Goal: Obtain resource: Obtain resource

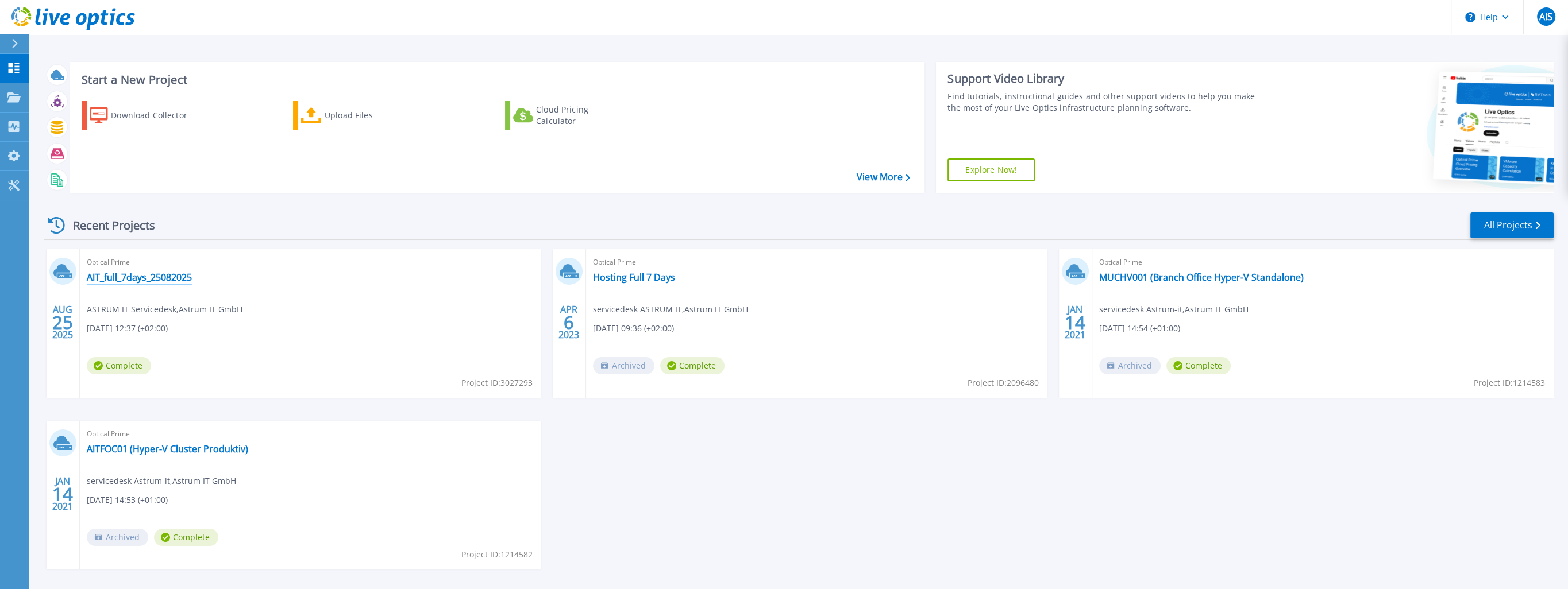
click at [115, 280] on link "AIT_full_7days_25082025" at bounding box center [140, 277] width 105 height 12
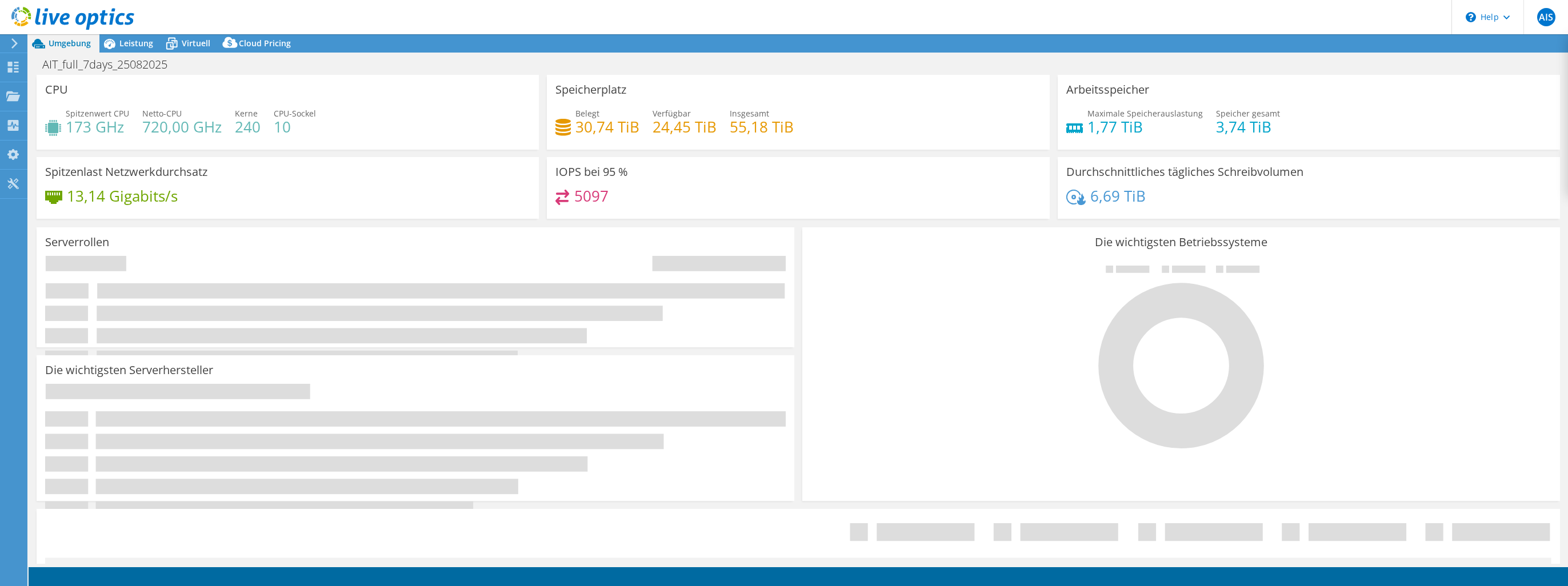
select select "EUFrankfurt"
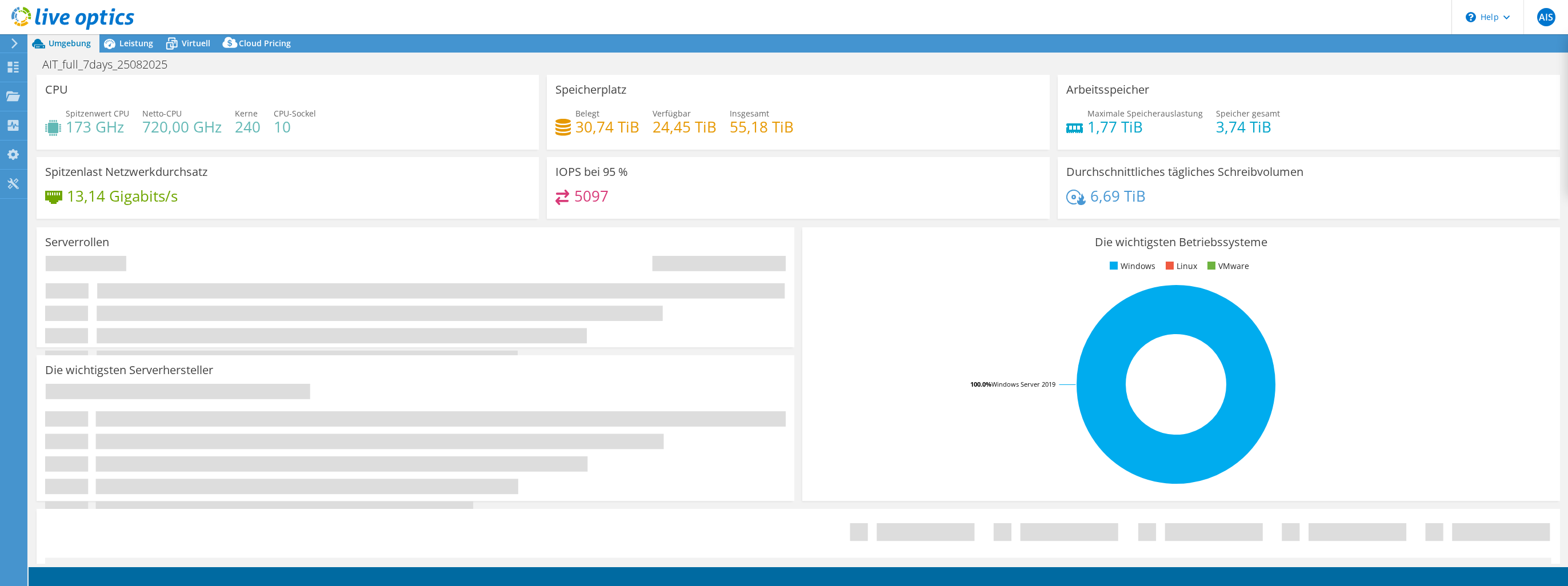
select select "EUFrankfurt"
select select "EUR"
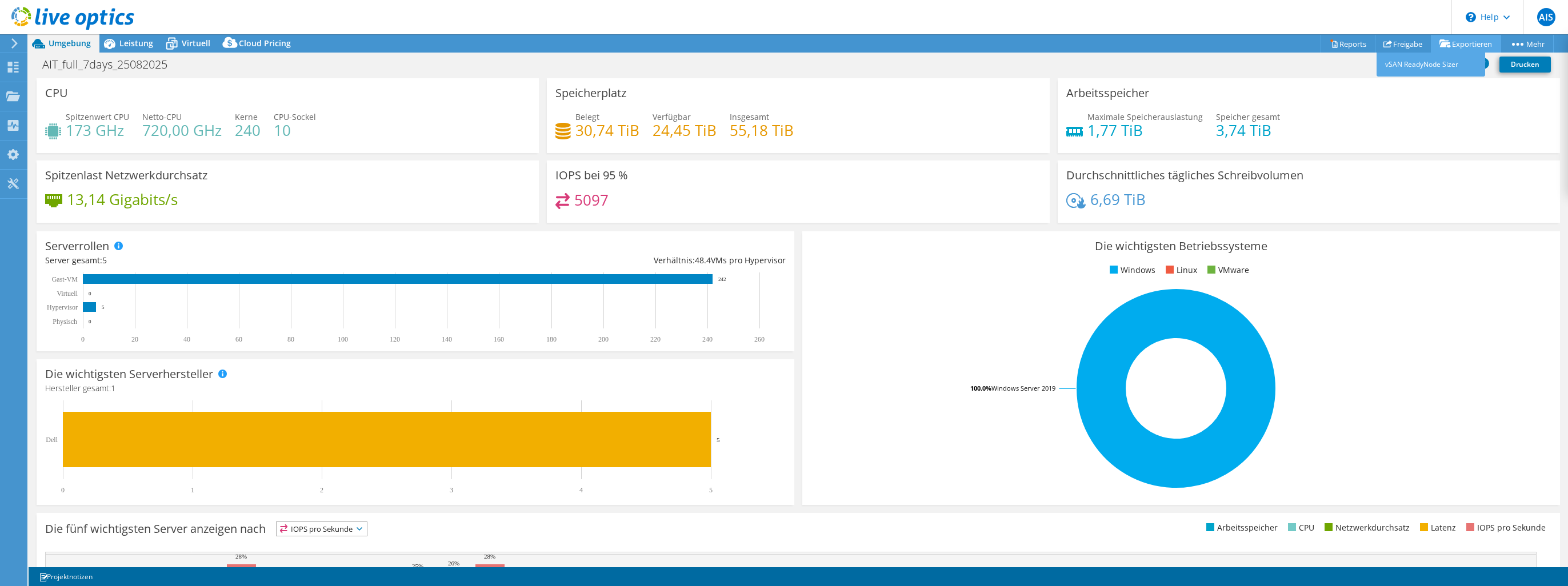
click at [1463, 39] on link "Exportieren" at bounding box center [1466, 43] width 70 height 18
click at [1356, 43] on link "Reports" at bounding box center [1348, 43] width 55 height 18
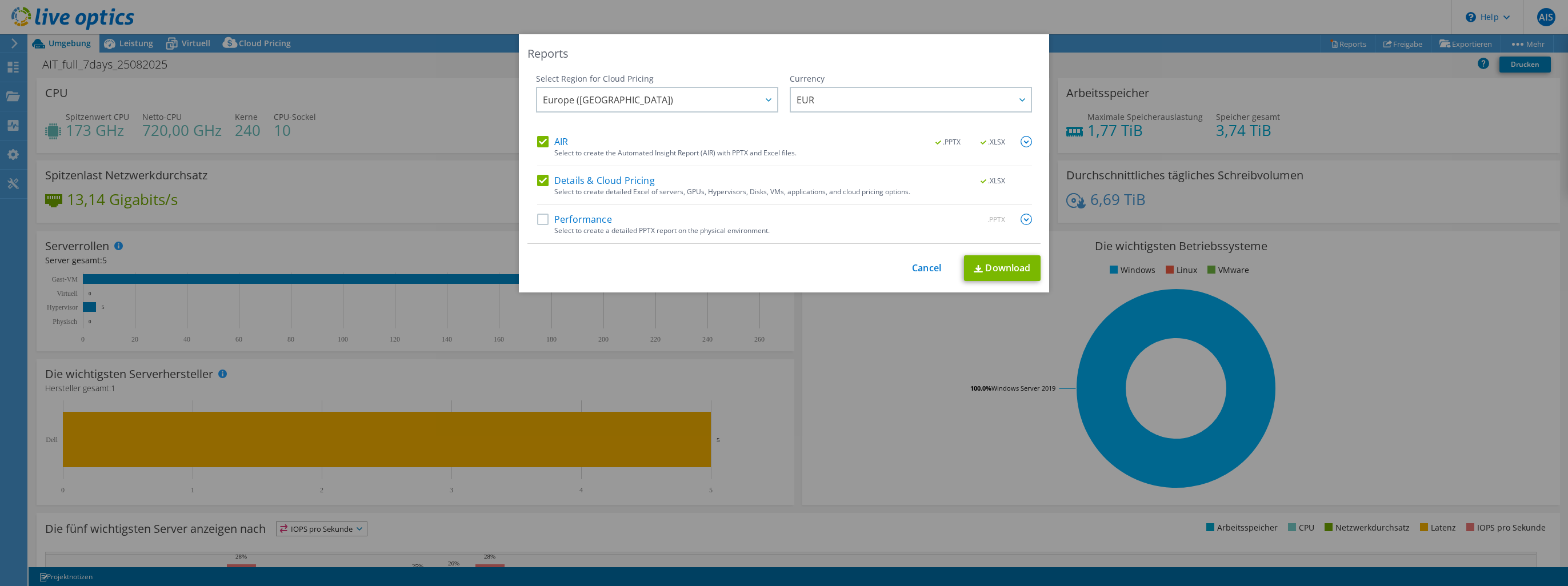
click at [544, 218] on label "Performance" at bounding box center [574, 219] width 75 height 12
click at [0, 0] on input "Performance" at bounding box center [0, 0] width 0 height 0
click at [1018, 256] on link "Download" at bounding box center [1003, 268] width 77 height 26
click at [911, 274] on div "This process may take a while, please wait... Cancel Download" at bounding box center [783, 268] width 513 height 26
click at [919, 267] on link "Cancel" at bounding box center [926, 268] width 29 height 11
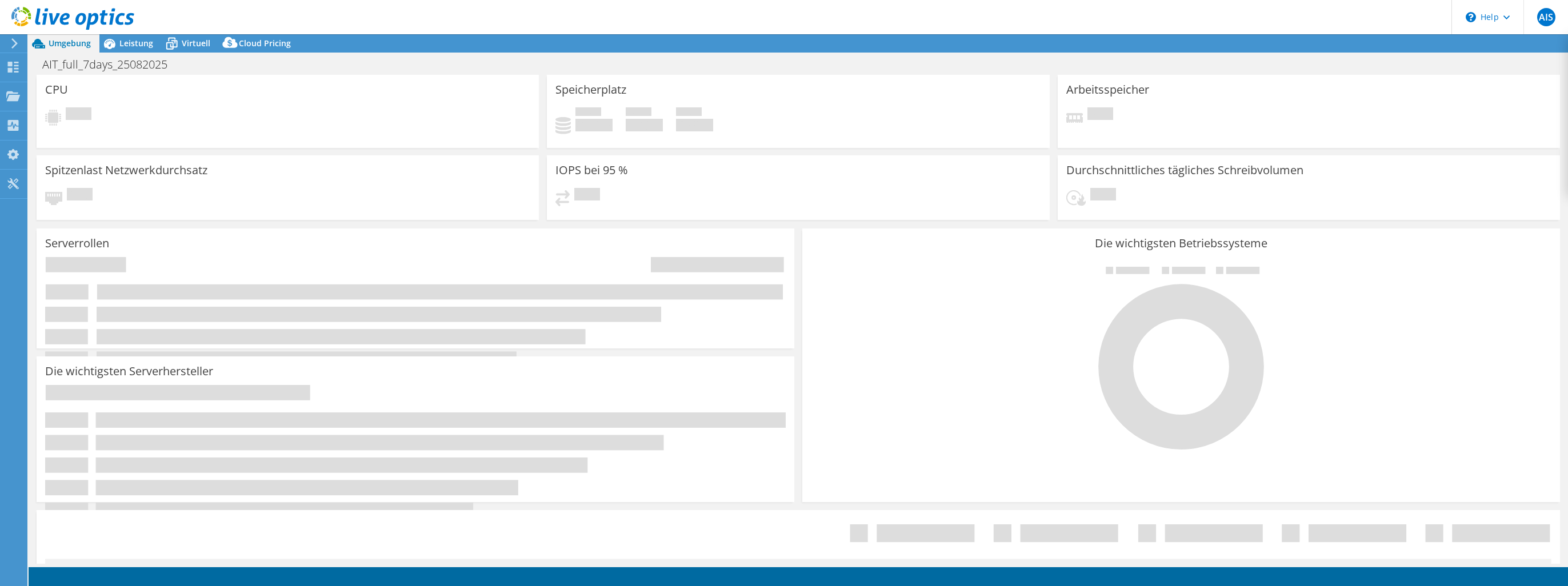
select select "EUFrankfurt"
select select "EUR"
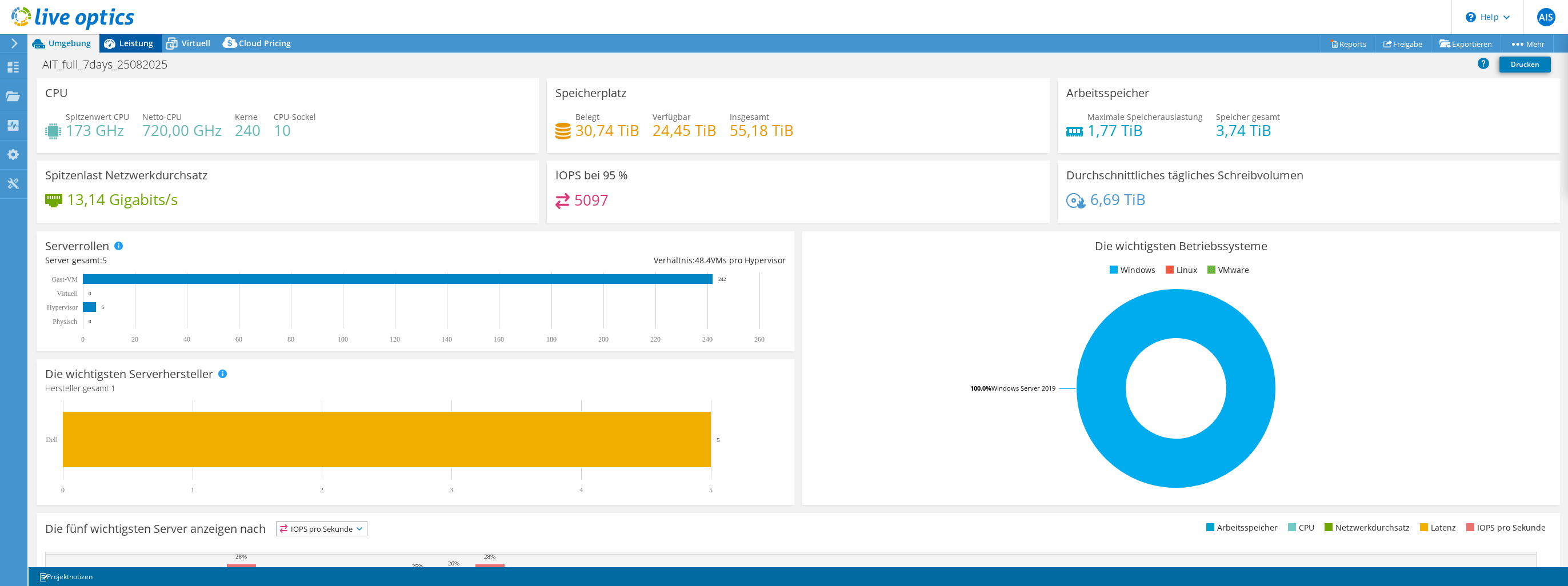
click at [135, 47] on span "Leistung" at bounding box center [136, 43] width 33 height 11
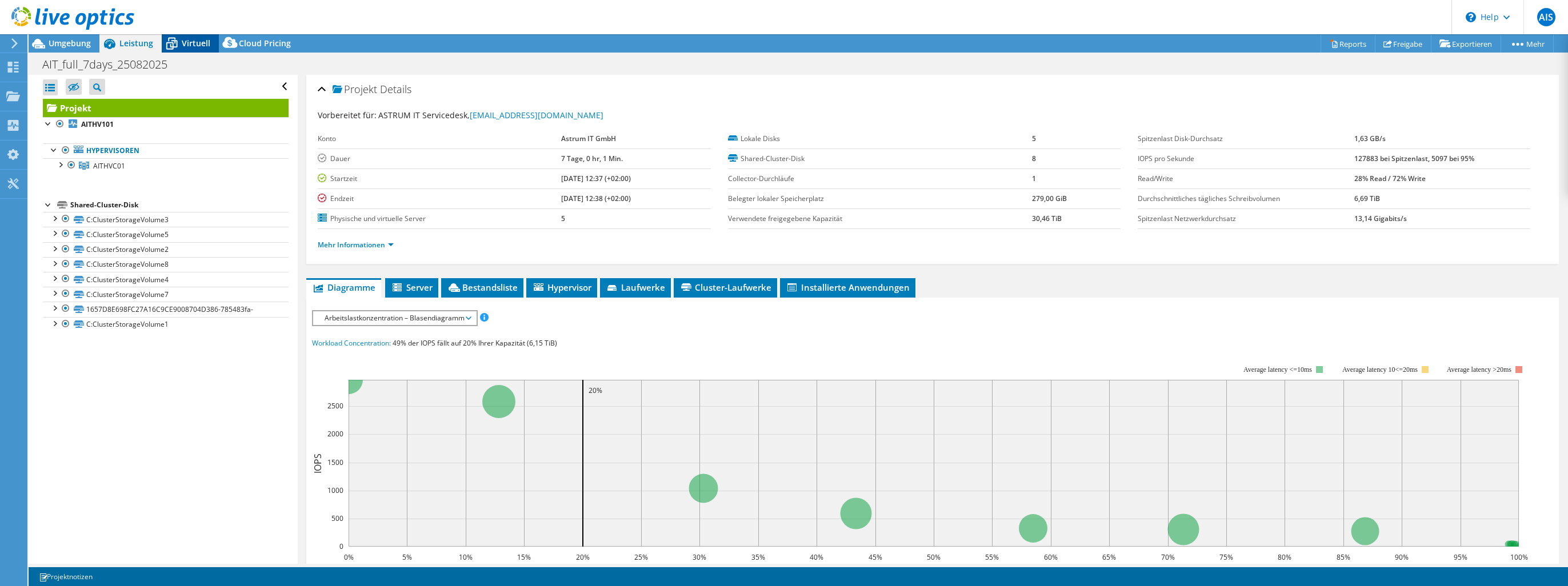
click at [195, 46] on span "Virtuell" at bounding box center [196, 43] width 29 height 11
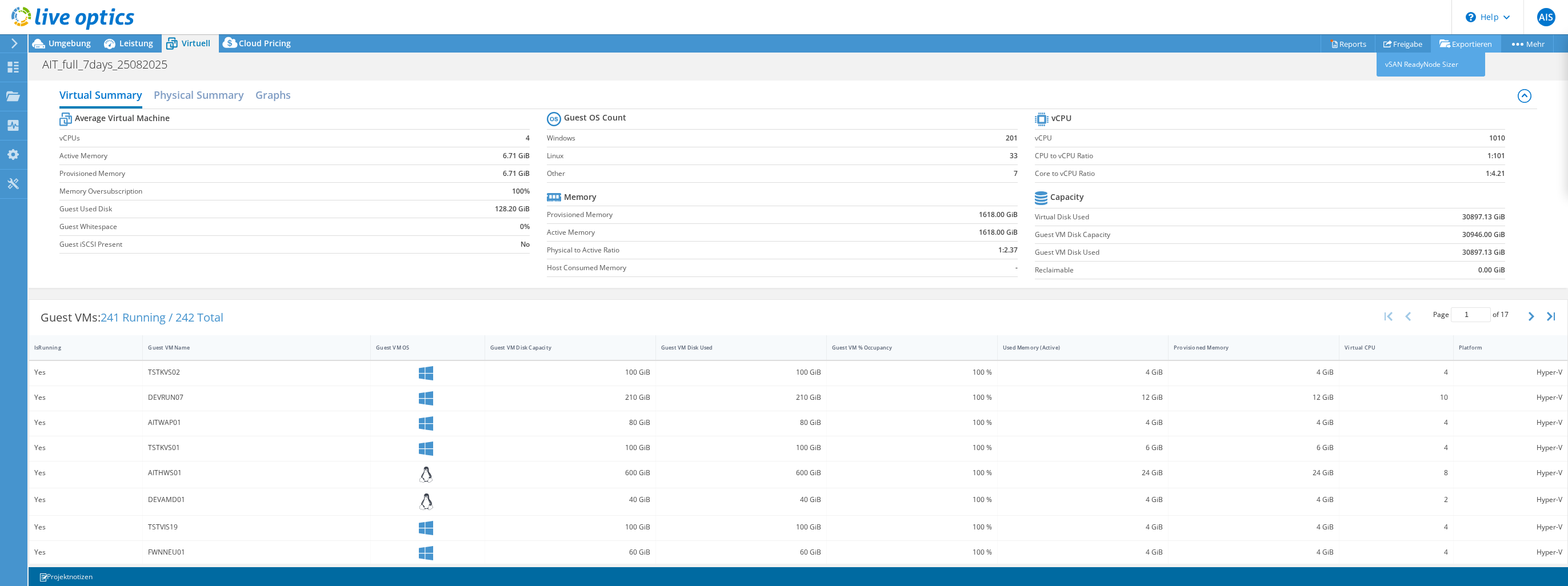
click at [1458, 44] on link "Exportieren" at bounding box center [1466, 43] width 70 height 18
click at [1438, 70] on link "vSAN ReadyNode Sizer" at bounding box center [1431, 64] width 108 height 24
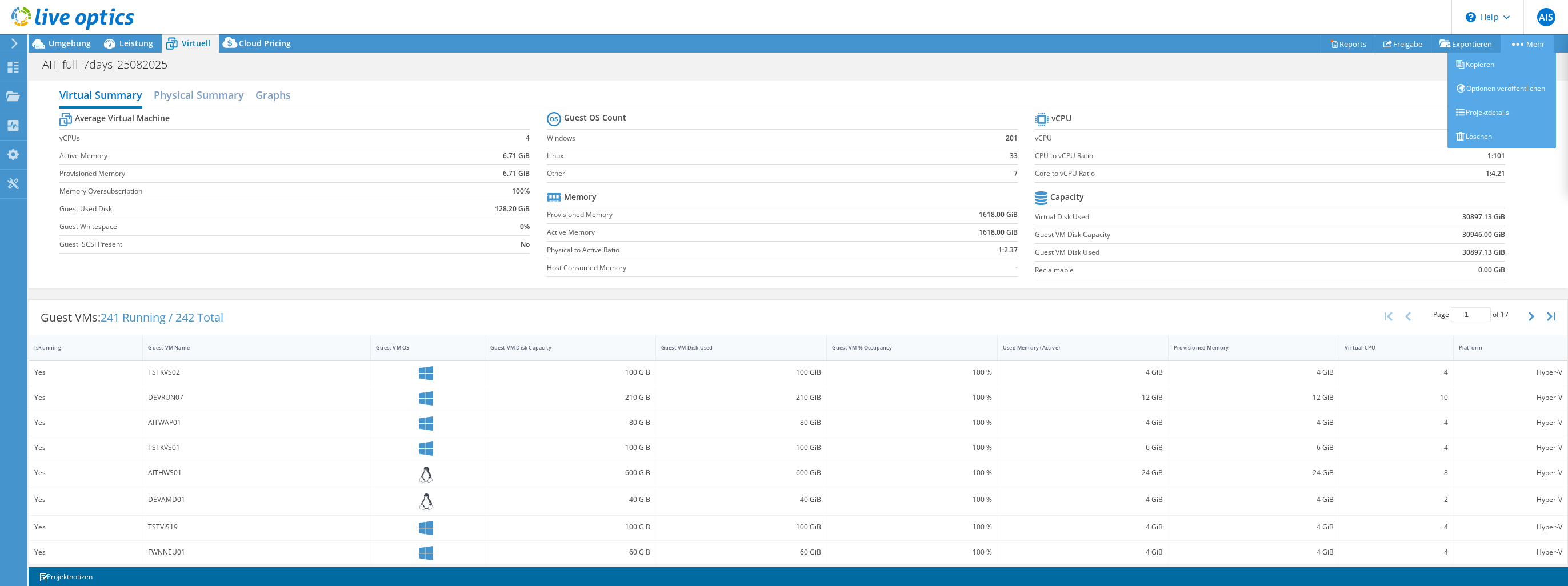
click at [1509, 43] on link "Mehr" at bounding box center [1527, 43] width 53 height 18
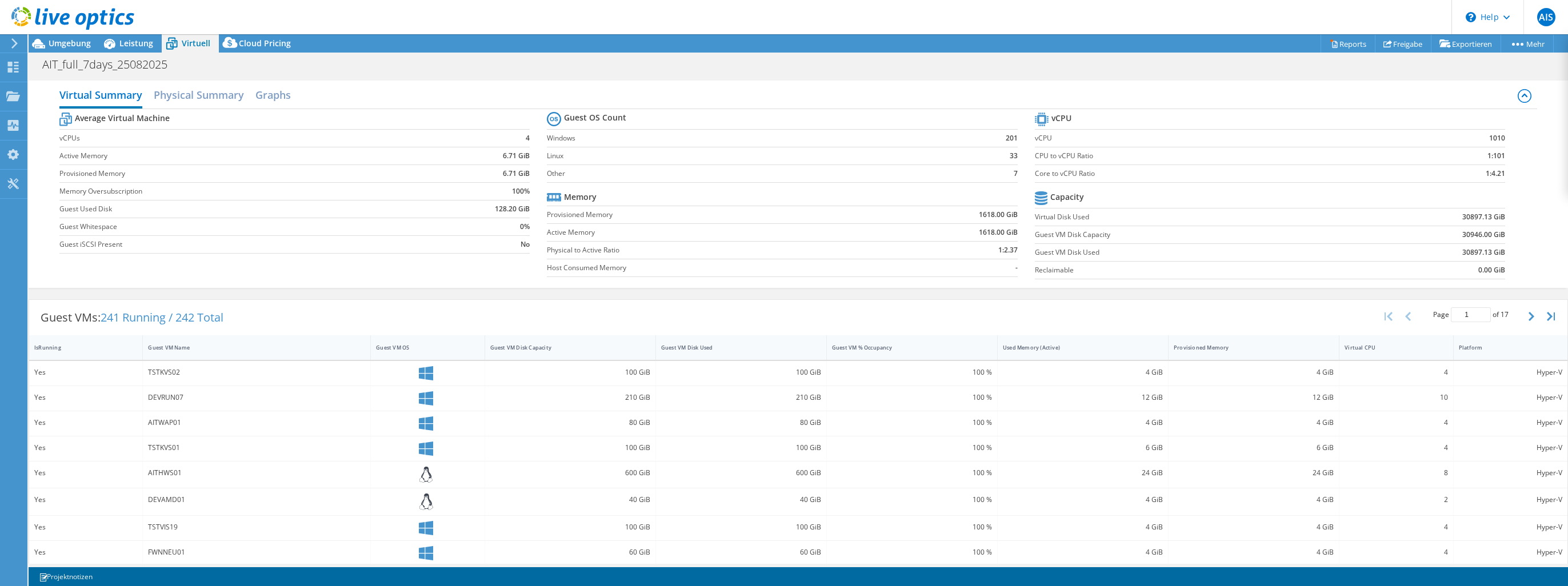
click at [1332, 73] on div "AIT_full_7days_25082025 Drucken" at bounding box center [798, 64] width 1539 height 21
click at [205, 92] on h2 "Physical Summary" at bounding box center [199, 96] width 90 height 25
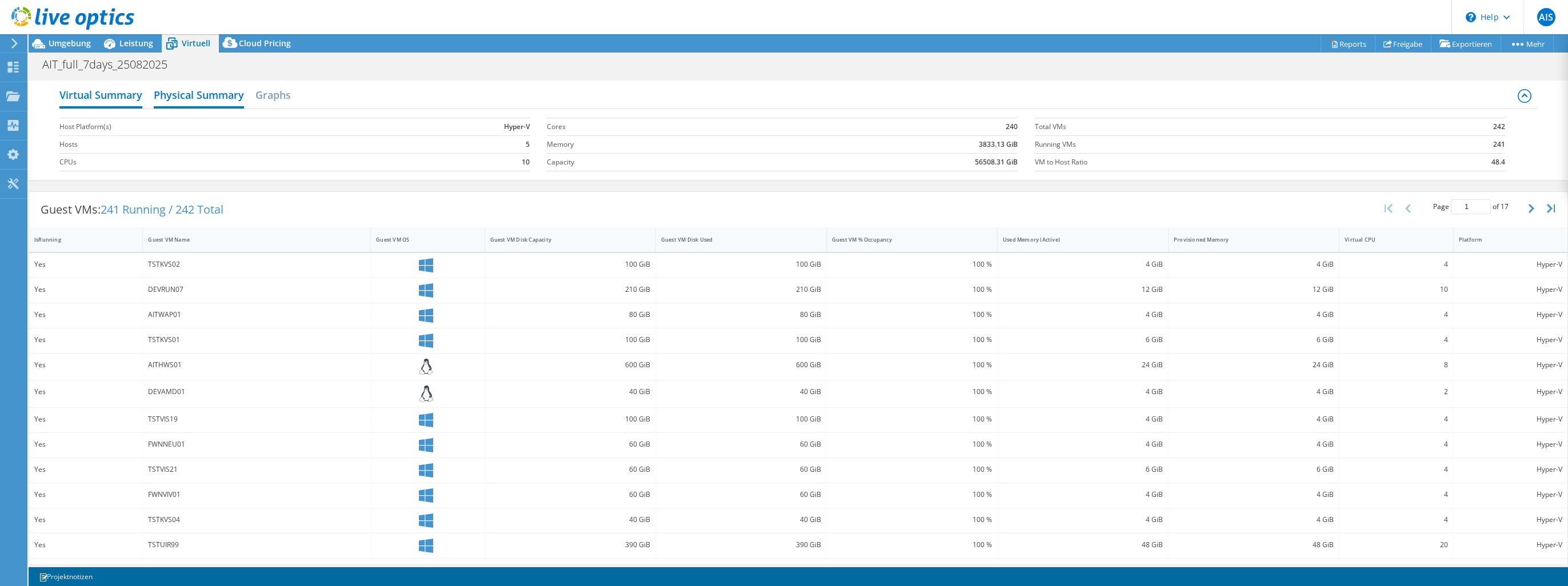
click at [113, 100] on h2 "Virtual Summary" at bounding box center [101, 96] width 83 height 25
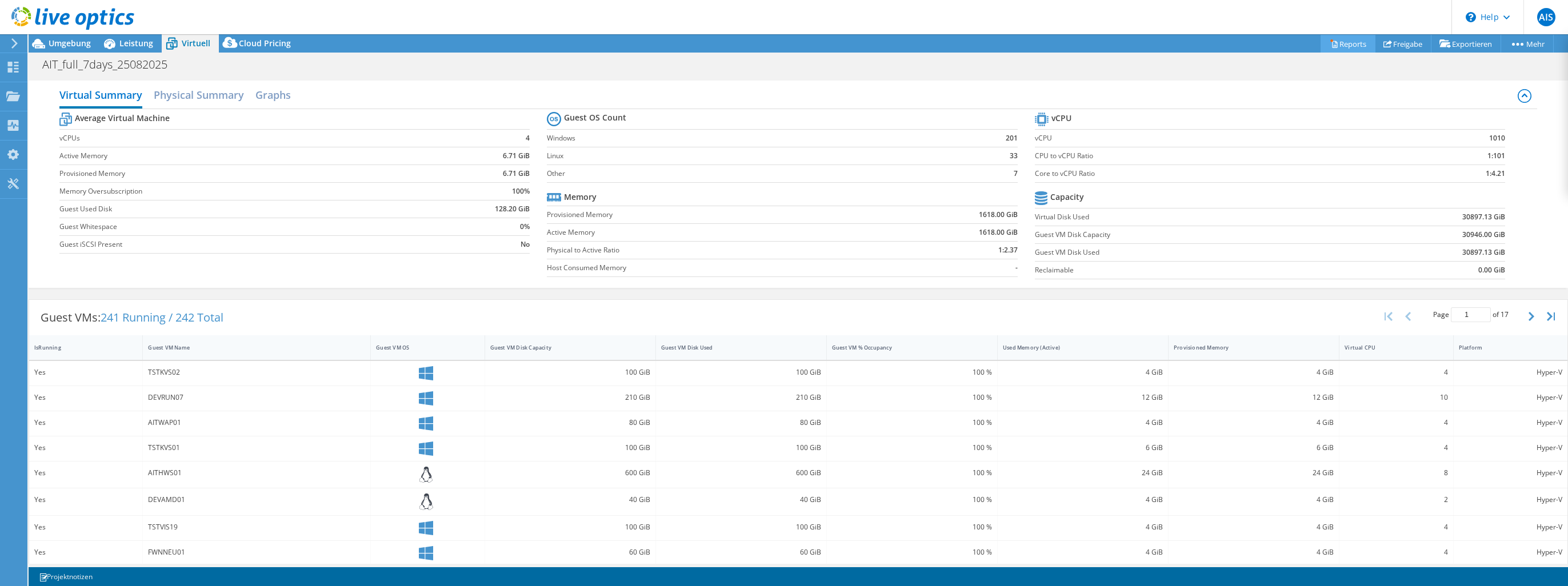
click at [1340, 44] on link "Reports" at bounding box center [1348, 43] width 55 height 18
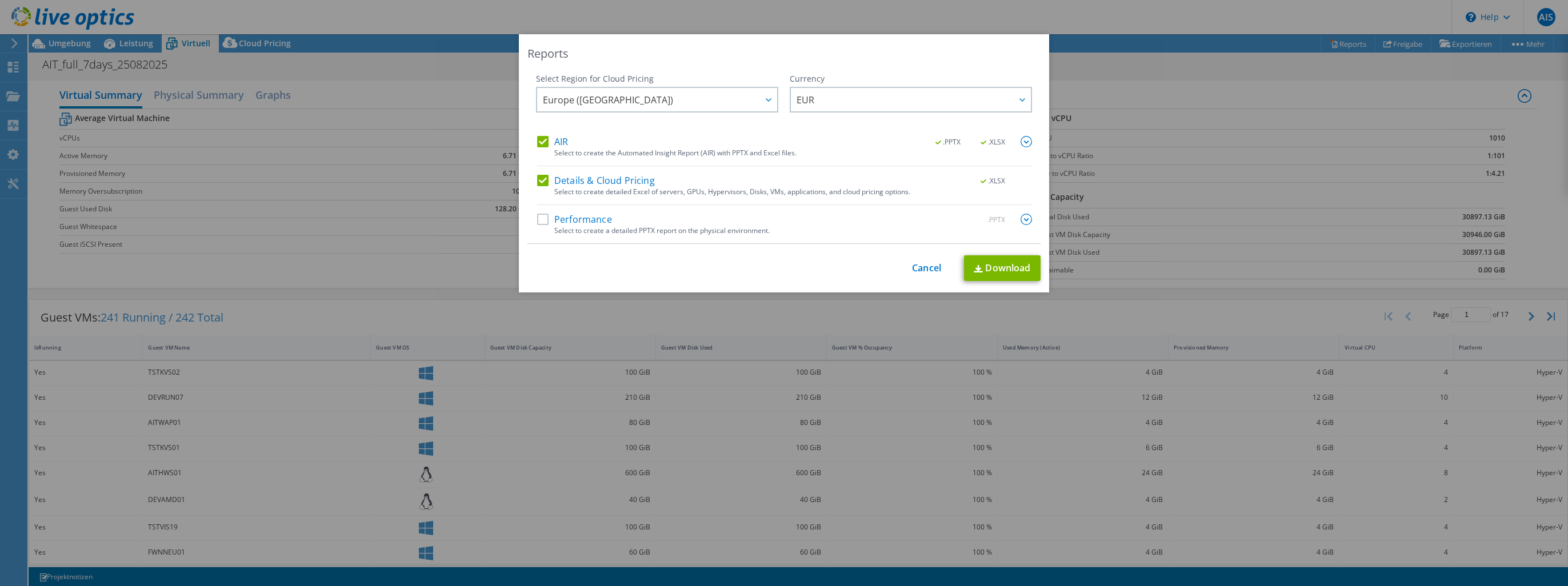
click at [813, 277] on div "This process may take a while, please wait... Cancel Download" at bounding box center [783, 268] width 513 height 26
click at [1026, 142] on img at bounding box center [1026, 141] width 12 height 12
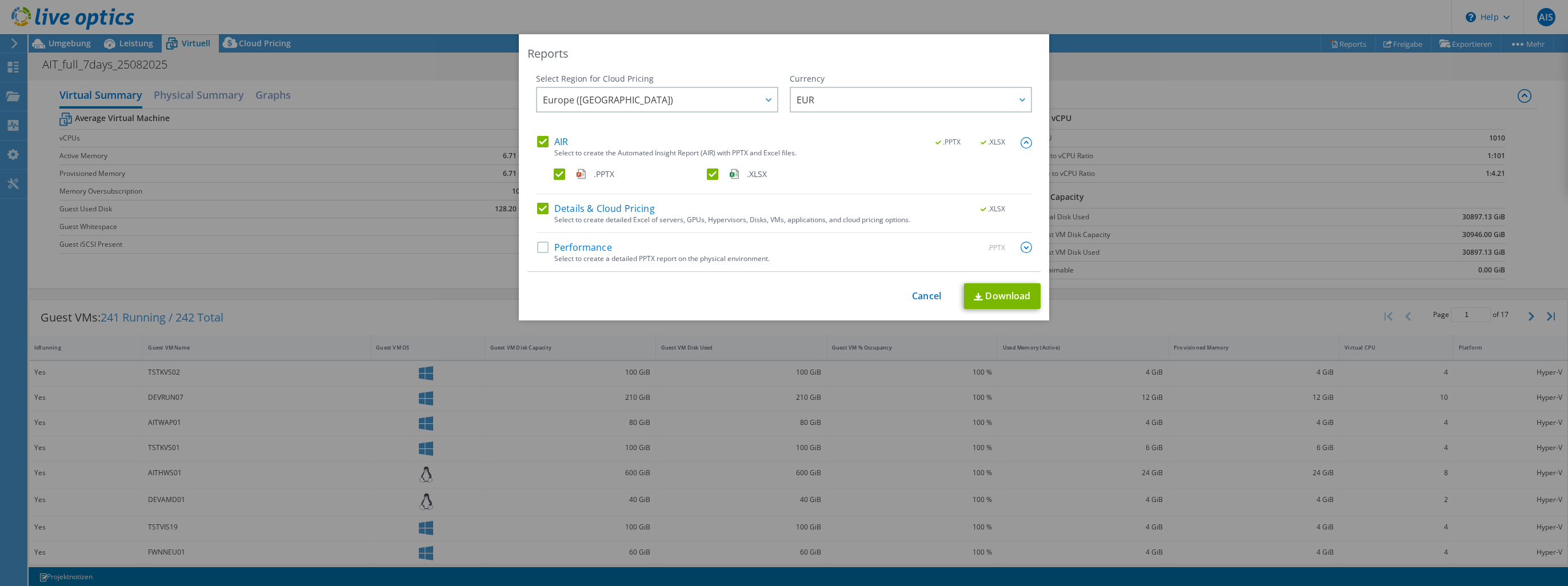
click at [1026, 142] on img at bounding box center [1026, 142] width 12 height 12
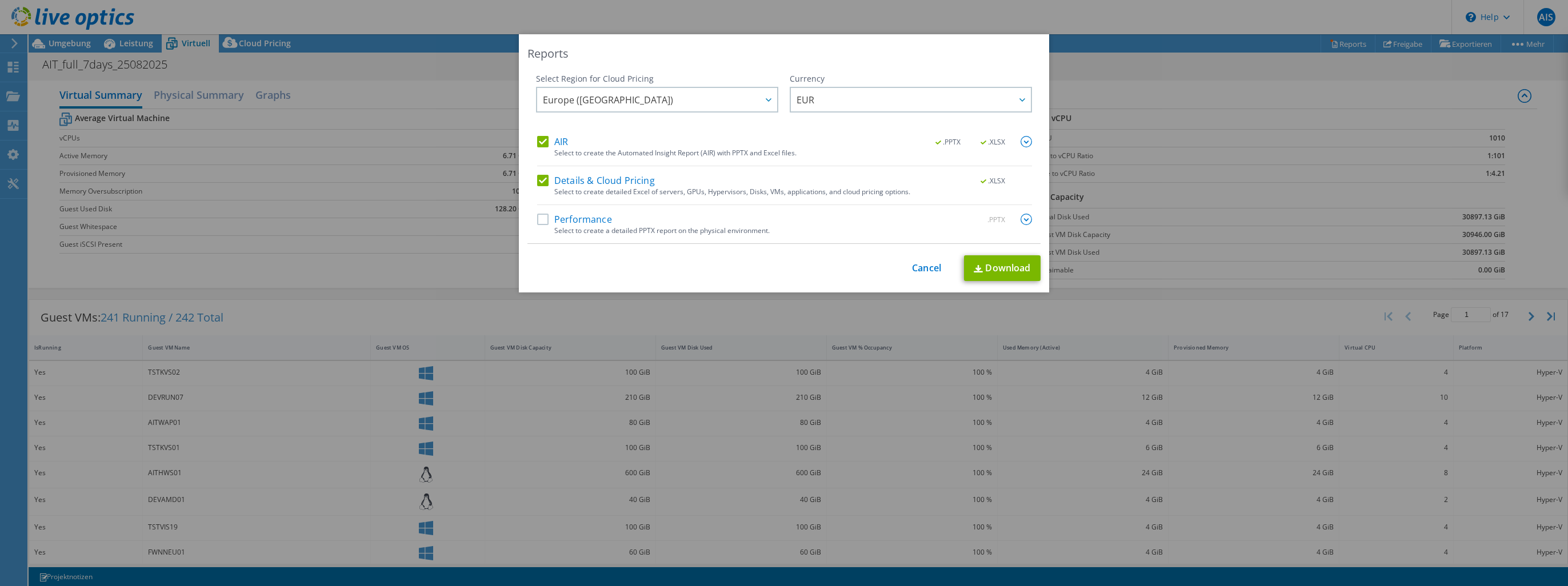
click at [1021, 227] on div "Select to create a detailed PPTX report on the physical environment." at bounding box center [793, 231] width 478 height 8
click at [1021, 218] on img at bounding box center [1026, 219] width 12 height 12
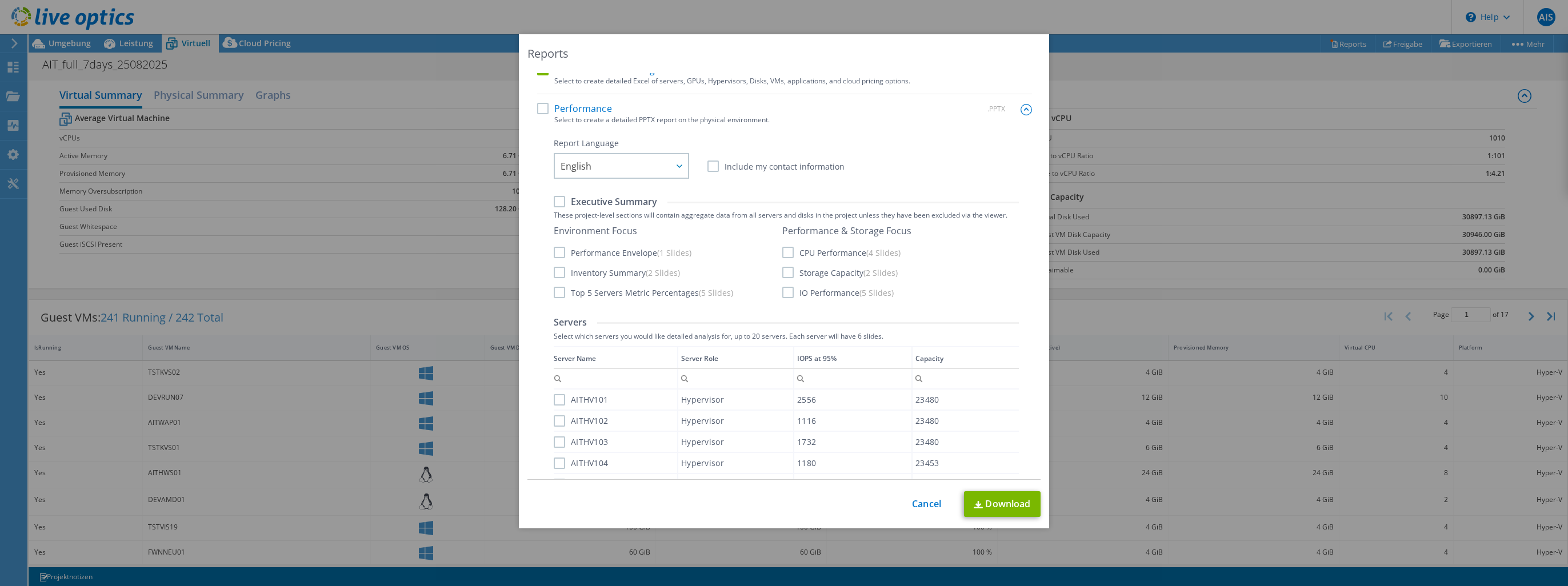
scroll to position [0, 0]
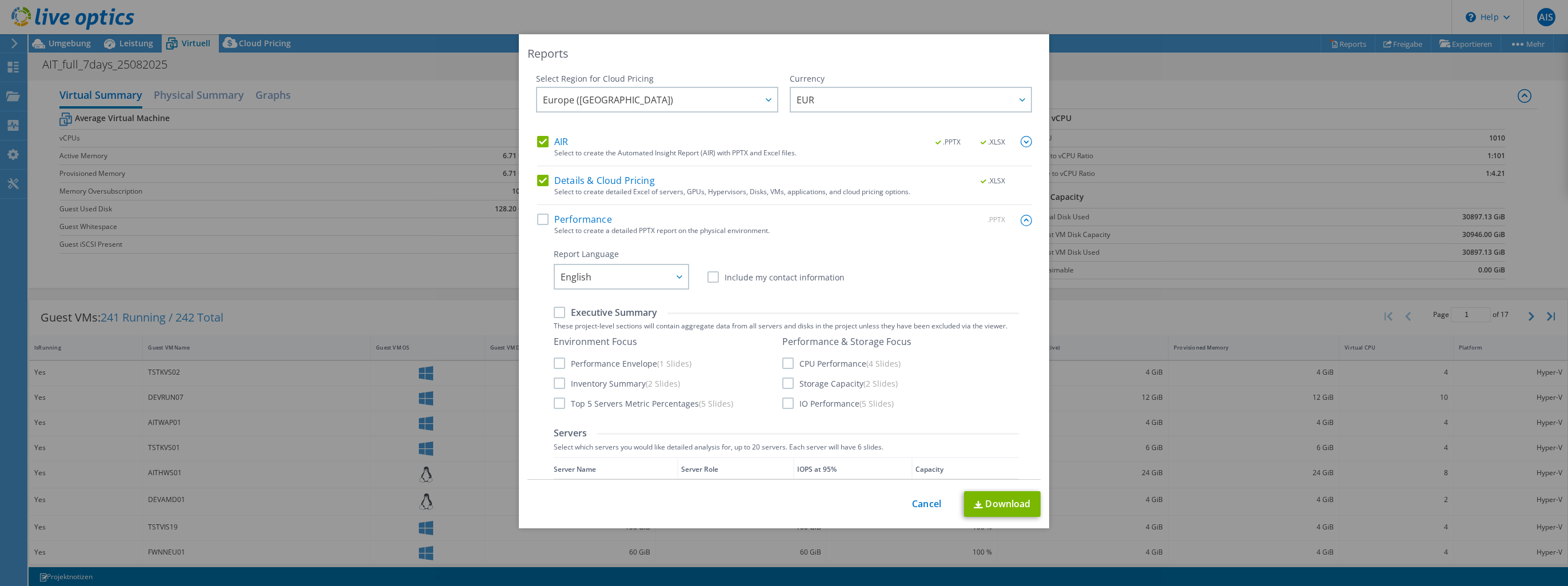
click at [539, 221] on label "Performance" at bounding box center [574, 219] width 75 height 12
click at [0, 0] on input "Performance" at bounding box center [0, 0] width 0 height 0
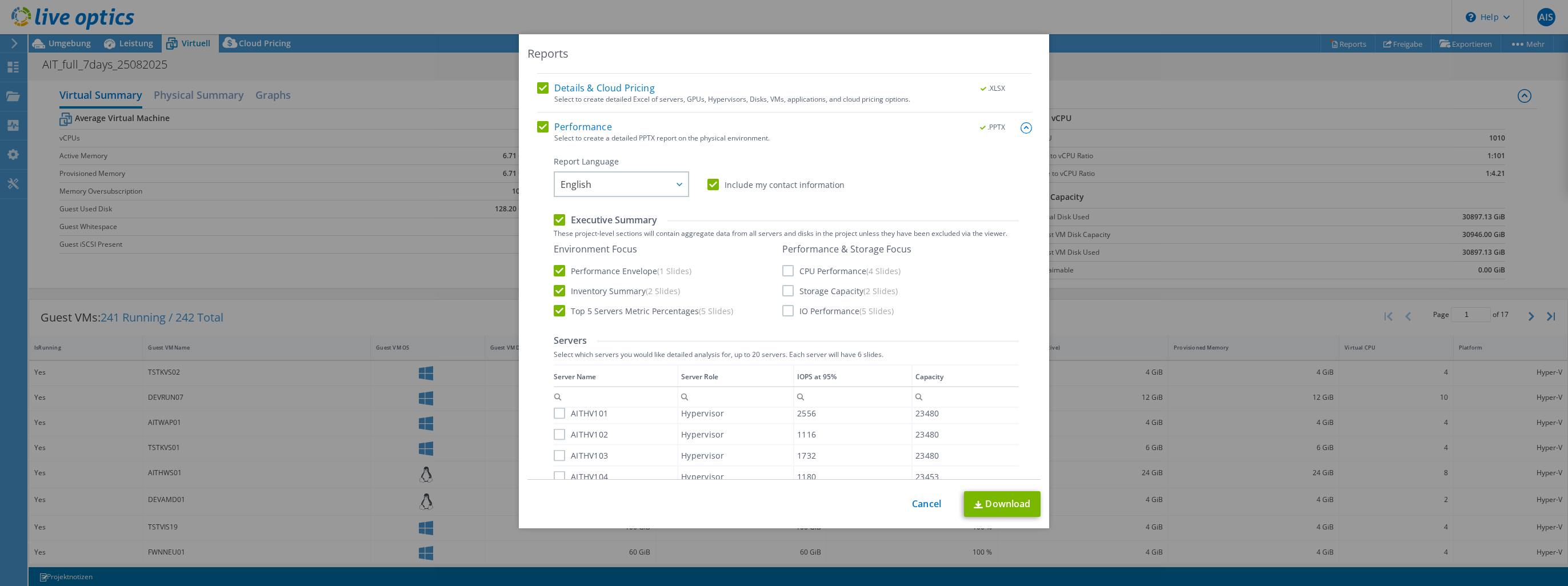
scroll to position [207, 0]
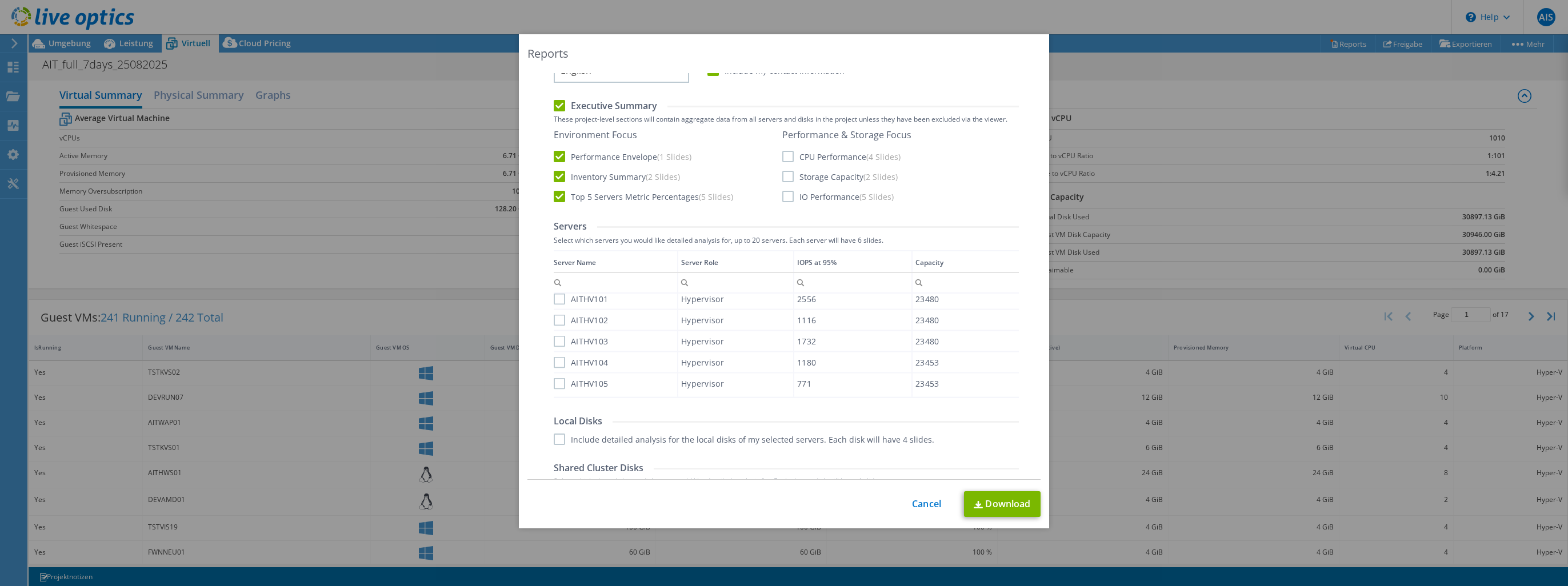
click at [554, 298] on label "AITHV101" at bounding box center [581, 299] width 54 height 12
click at [0, 0] on input "AITHV101" at bounding box center [0, 0] width 0 height 0
click at [555, 314] on label "AITHV102" at bounding box center [581, 319] width 54 height 12
click at [0, 0] on input "AITHV102" at bounding box center [0, 0] width 0 height 0
click at [554, 337] on label "AITHV103" at bounding box center [581, 341] width 54 height 12
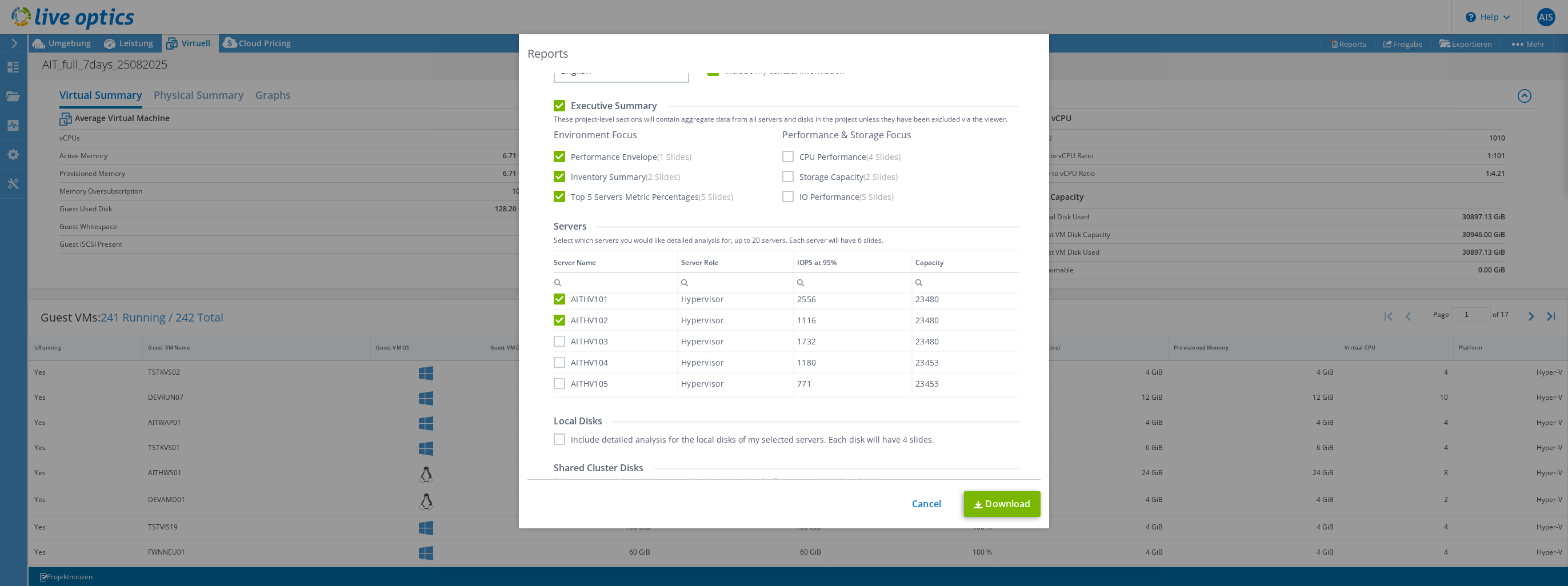
click at [0, 0] on input "AITHV103" at bounding box center [0, 0] width 0 height 0
click at [554, 357] on label "AITHV104" at bounding box center [581, 362] width 54 height 12
click at [0, 0] on input "AITHV104" at bounding box center [0, 0] width 0 height 0
click at [555, 382] on label "AITHV105" at bounding box center [581, 383] width 54 height 12
click at [0, 0] on input "AITHV105" at bounding box center [0, 0] width 0 height 0
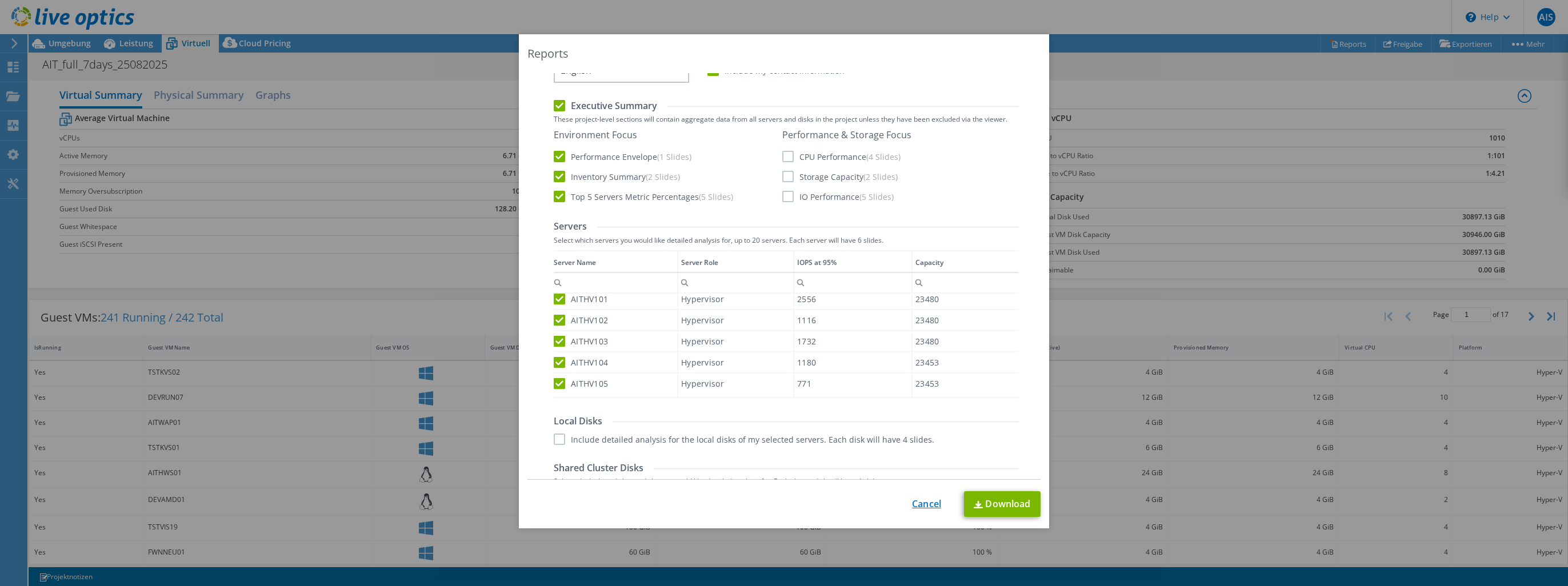
click at [918, 499] on link "Cancel" at bounding box center [926, 504] width 29 height 11
